Goal: Transaction & Acquisition: Book appointment/travel/reservation

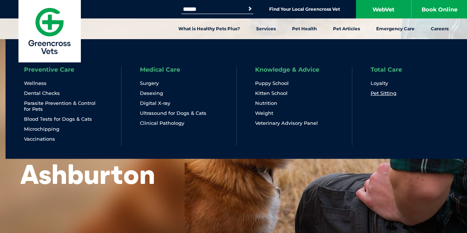
click at [394, 94] on link "Pet Sitting" at bounding box center [383, 93] width 26 height 6
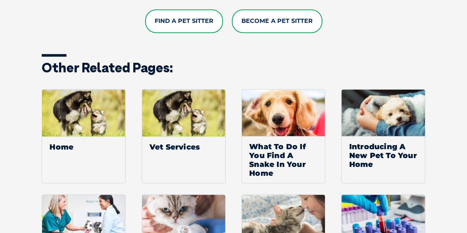
scroll to position [613, 0]
